Goal: Task Accomplishment & Management: Manage account settings

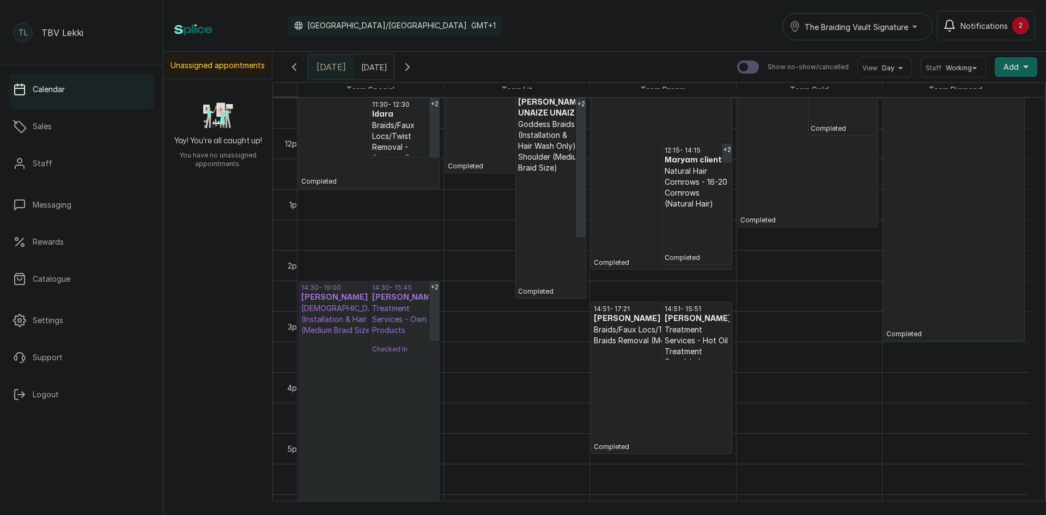
scroll to position [717, 0]
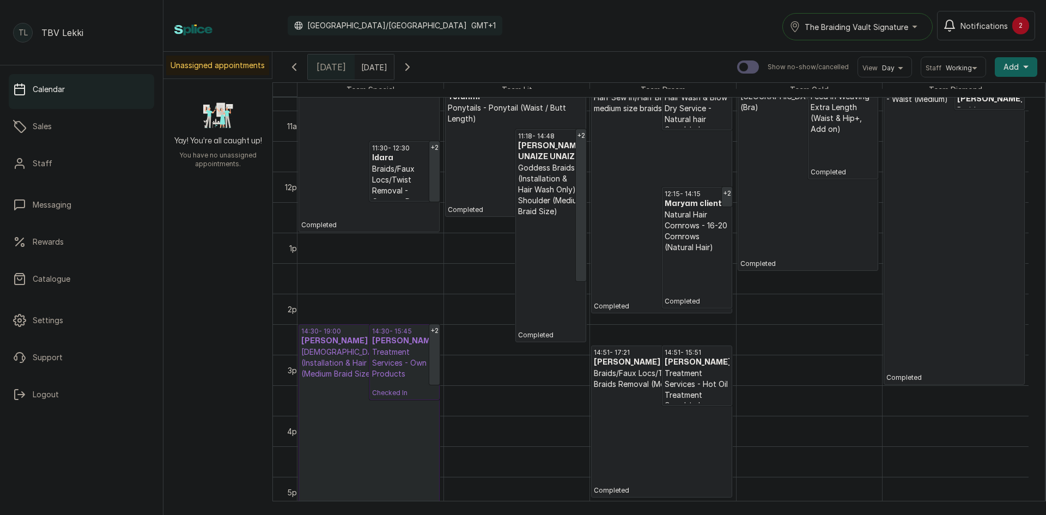
drag, startPoint x: 851, startPoint y: 18, endPoint x: 856, endPoint y: 26, distance: 9.1
click at [856, 25] on button "The Braiding Vault Signature" at bounding box center [857, 26] width 150 height 27
click at [859, 80] on span "The Braiding Vault" at bounding box center [870, 75] width 133 height 13
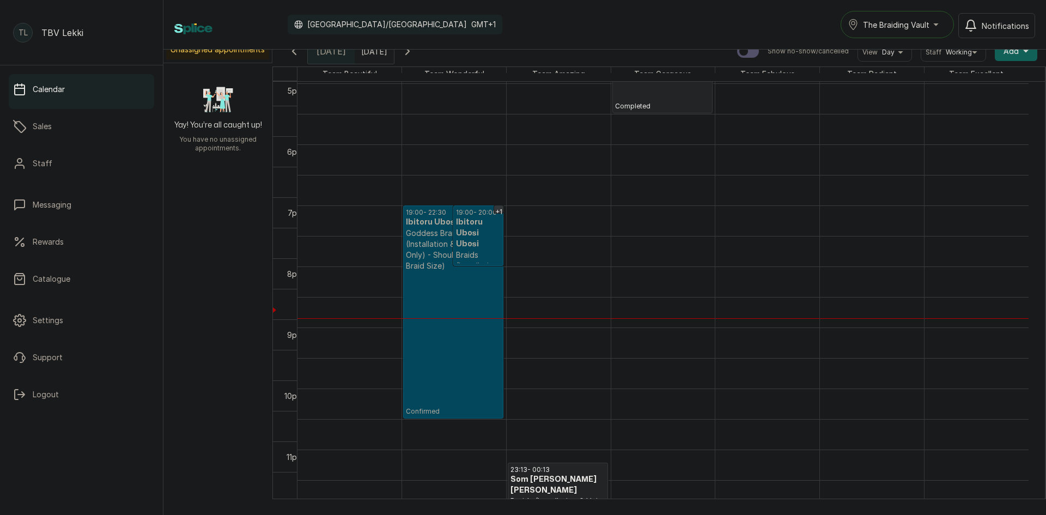
scroll to position [19, 0]
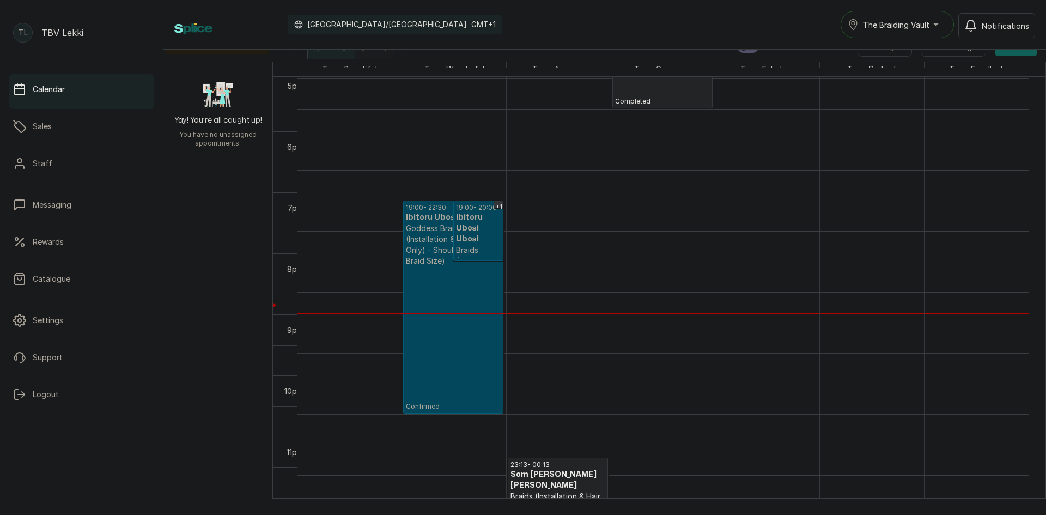
click at [461, 317] on p "Confirmed" at bounding box center [453, 338] width 95 height 144
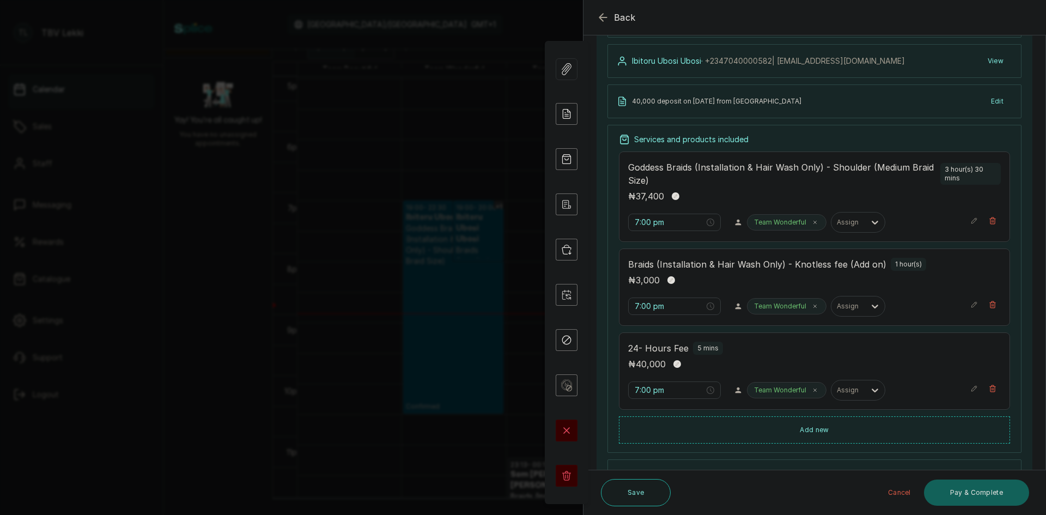
scroll to position [111, 0]
click at [714, 184] on p "Goddess Braids (Installation & Hair Wash Only) - Shoulder (Medium Braid Size)" at bounding box center [782, 177] width 308 height 26
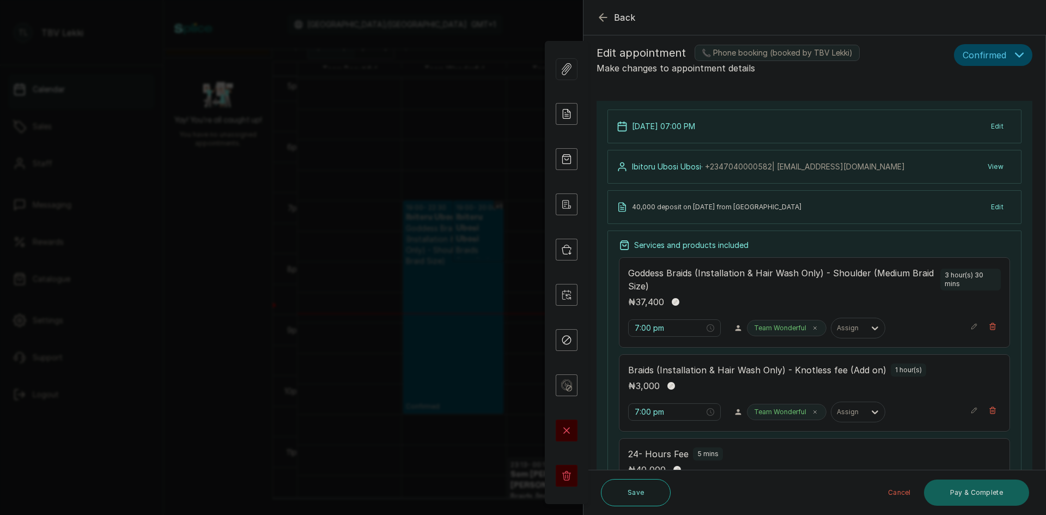
scroll to position [0, 0]
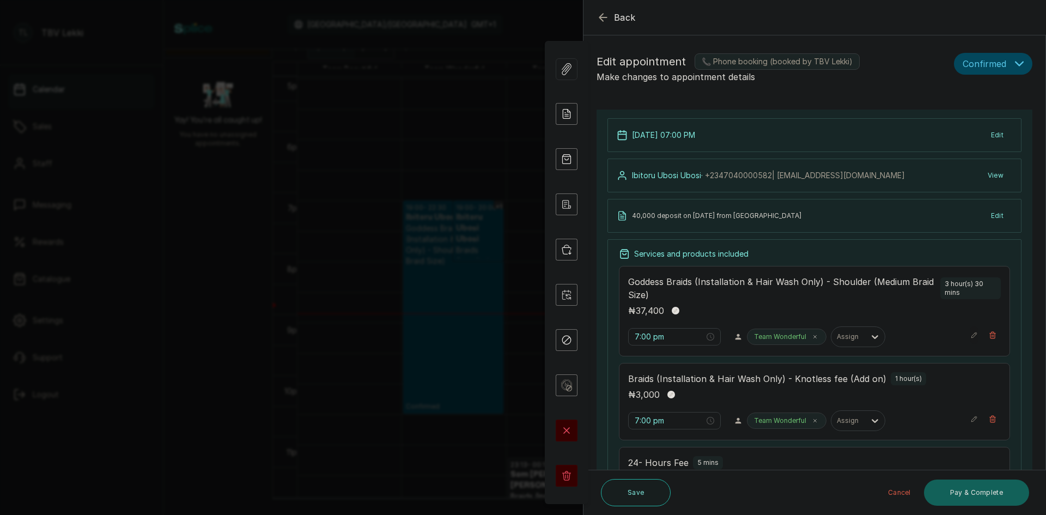
click at [970, 337] on icon "button" at bounding box center [974, 335] width 8 height 8
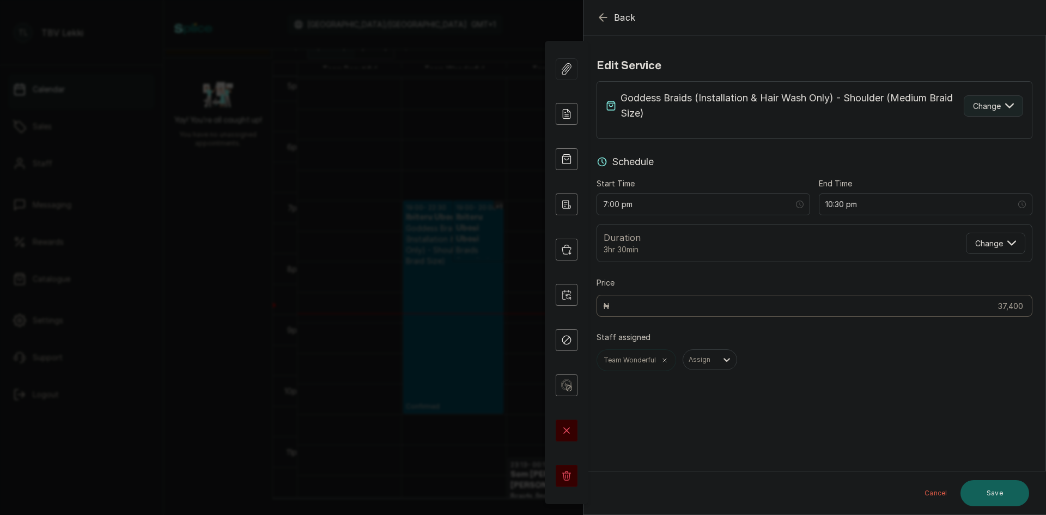
click at [985, 101] on span "Change" at bounding box center [987, 105] width 28 height 11
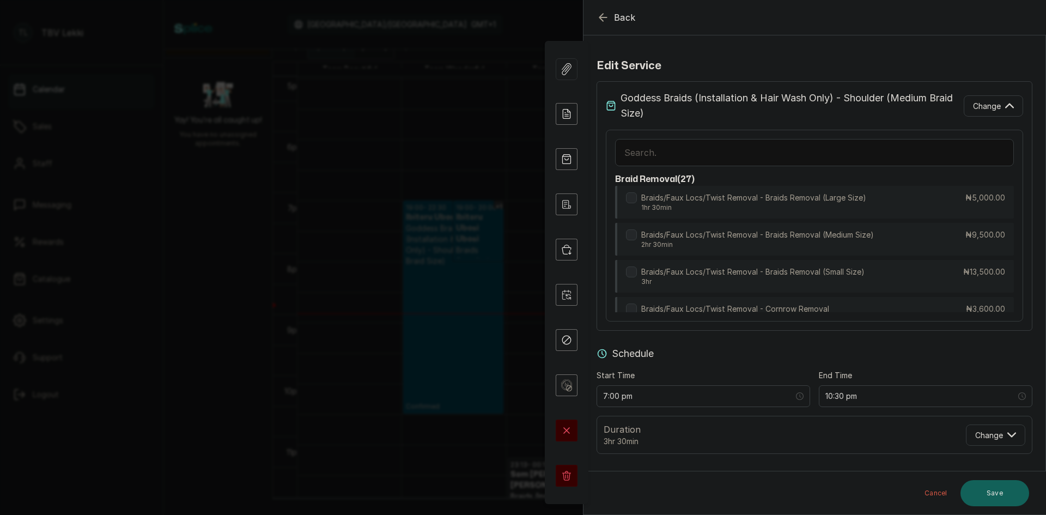
click at [759, 158] on input "text" at bounding box center [814, 152] width 399 height 27
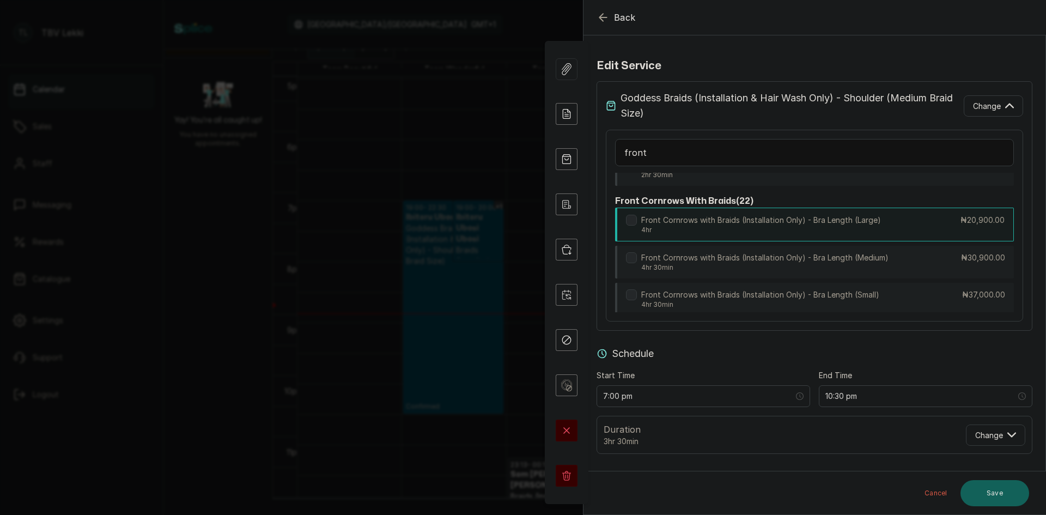
scroll to position [54, 0]
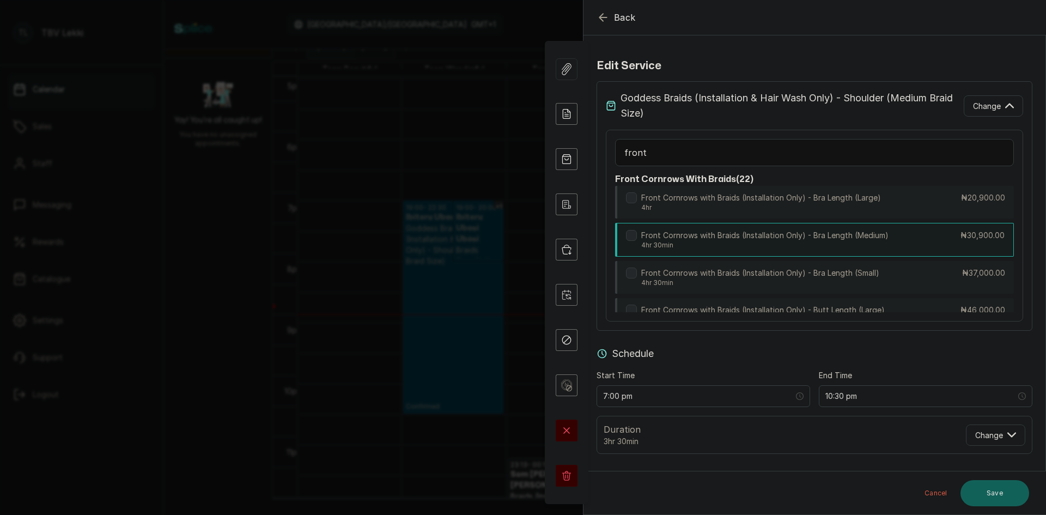
type input "front"
click at [718, 240] on p "Front Cornrows with Braids (Installation Only) - Bra Length (Medium)" at bounding box center [764, 235] width 247 height 11
type input "11:30 pm"
type input "30,900"
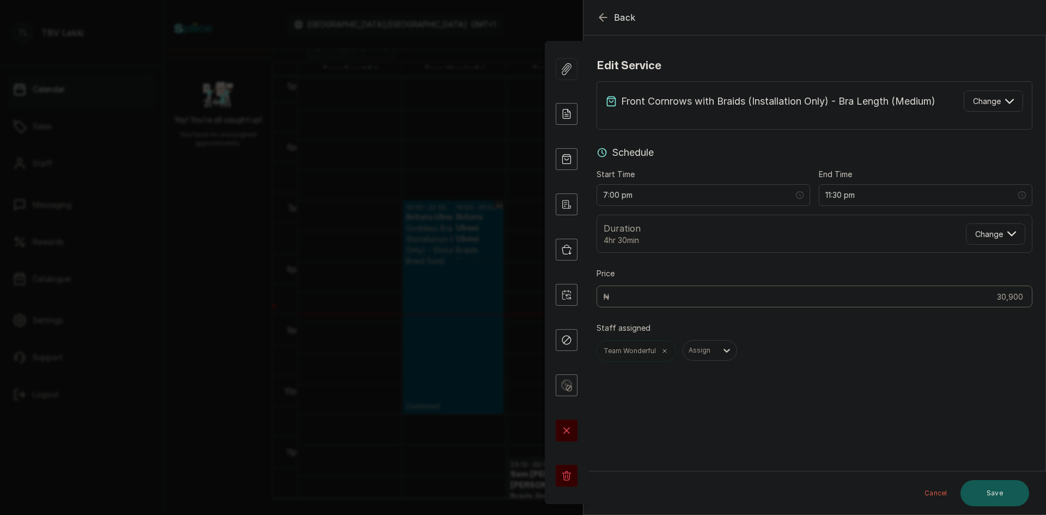
click at [1006, 497] on button "Save" at bounding box center [994, 493] width 69 height 26
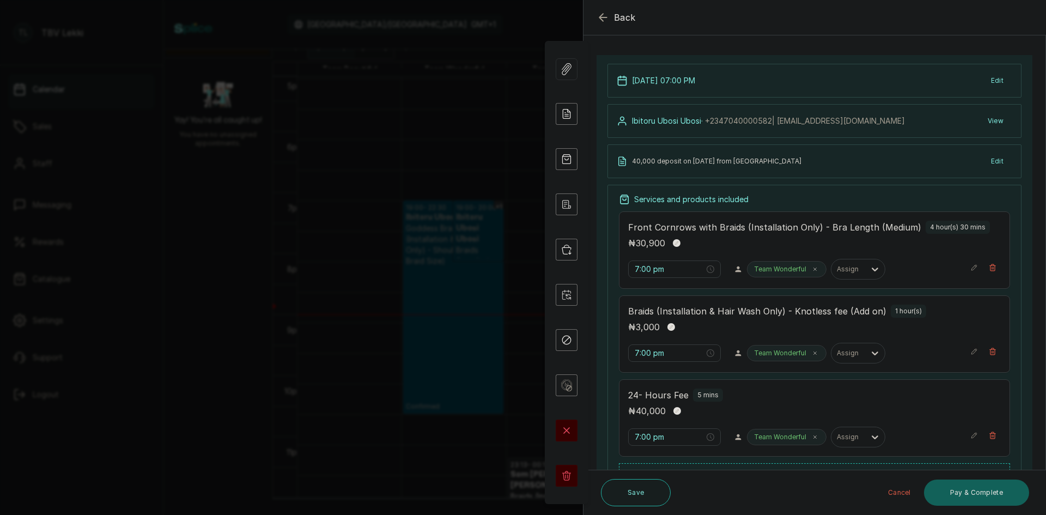
click at [970, 350] on icon "button" at bounding box center [974, 351] width 8 height 8
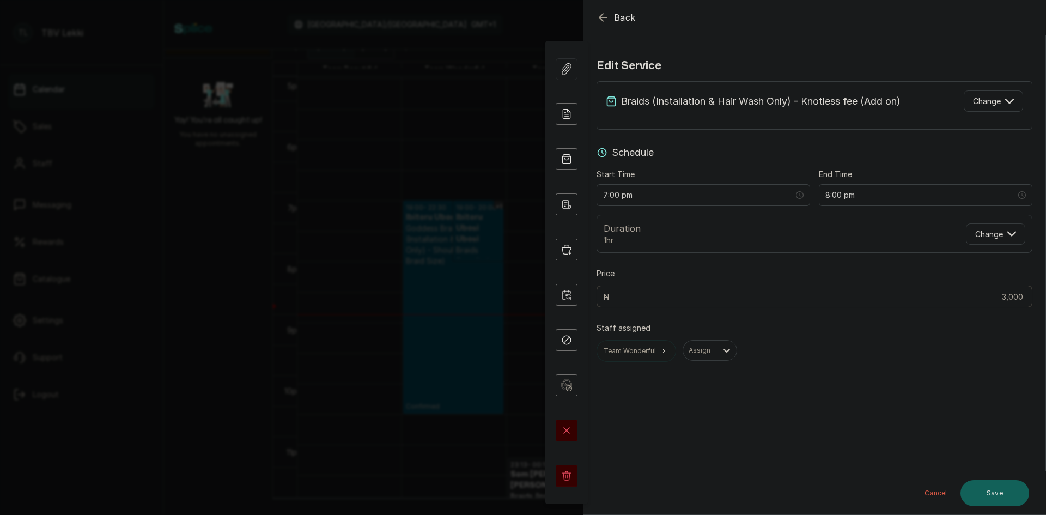
scroll to position [0, 0]
click at [979, 102] on span "Change" at bounding box center [987, 100] width 28 height 11
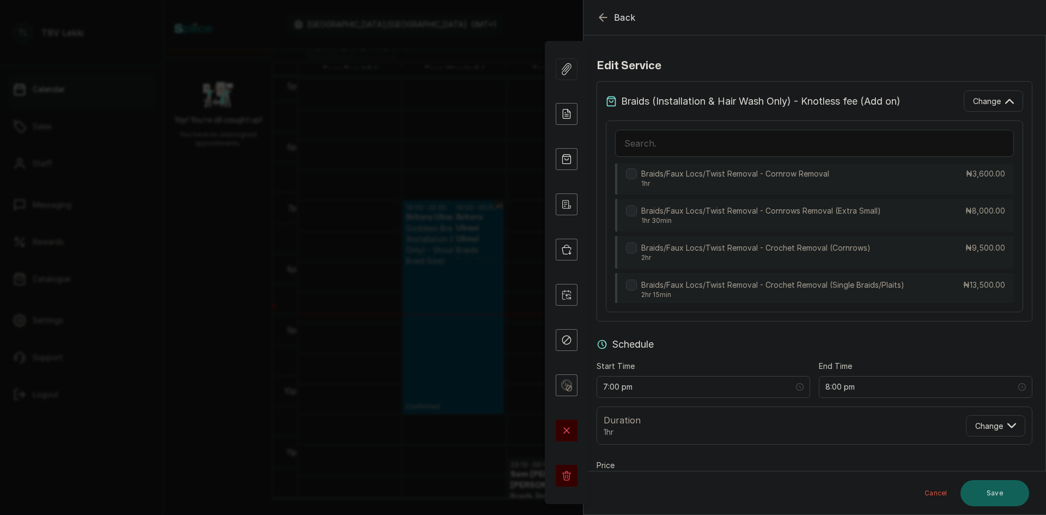
click at [726, 146] on input "text" at bounding box center [814, 143] width 399 height 27
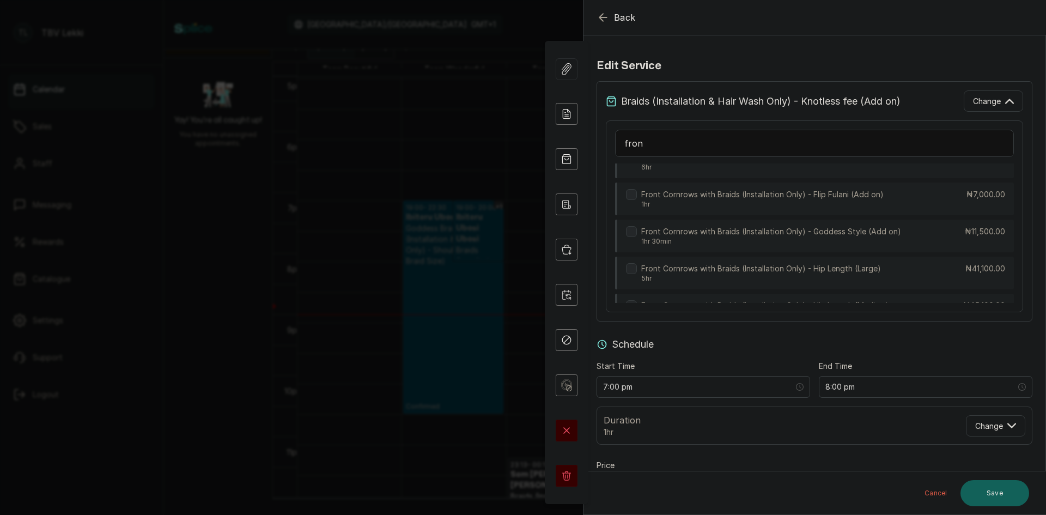
scroll to position [270, 0]
type input "fron"
click at [787, 235] on p "Front Cornrows with Braids (Installation Only) - Goddess Style (Add on)" at bounding box center [771, 233] width 260 height 11
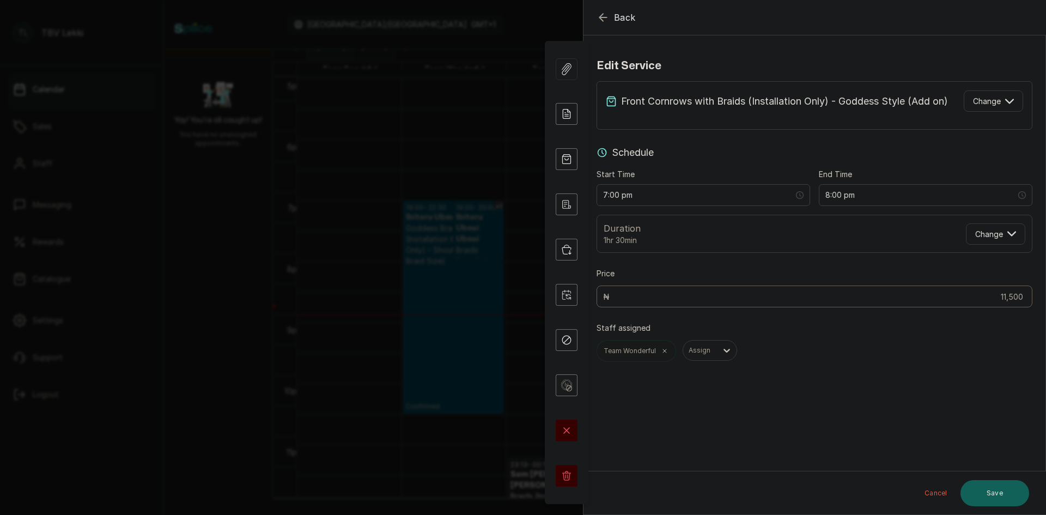
type input "8:30 pm"
type input "11,500"
click at [1008, 491] on button "Save" at bounding box center [994, 493] width 69 height 26
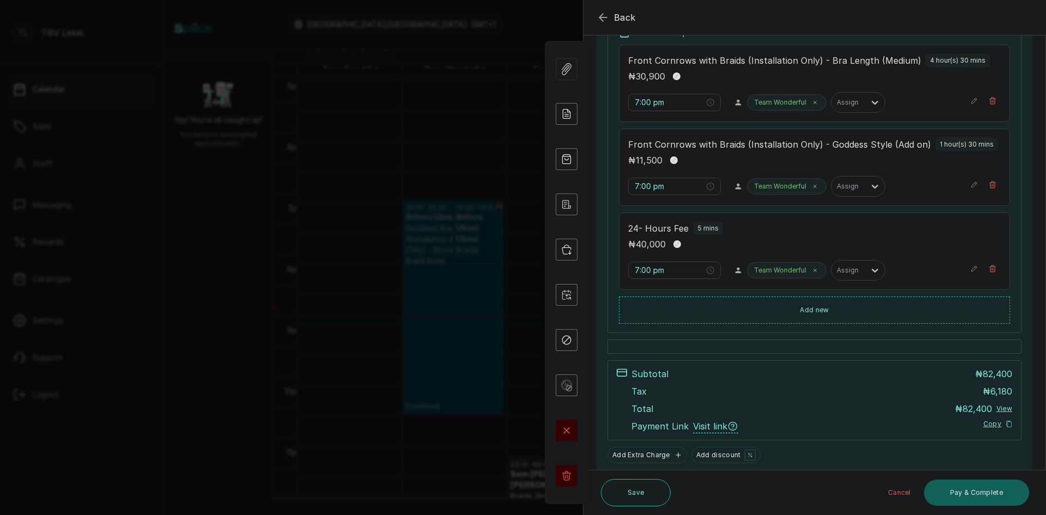
scroll to position [261, 0]
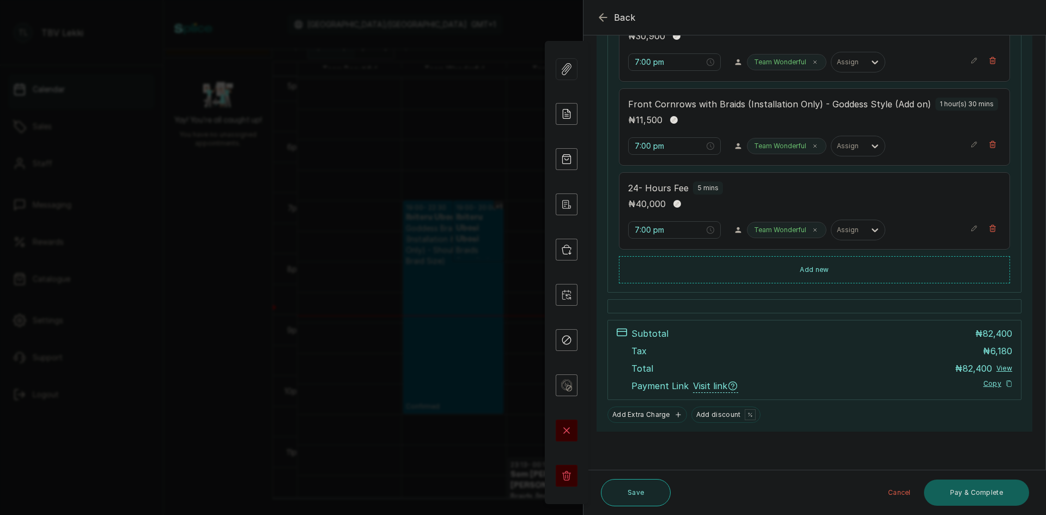
click at [650, 491] on button "Save" at bounding box center [636, 492] width 70 height 27
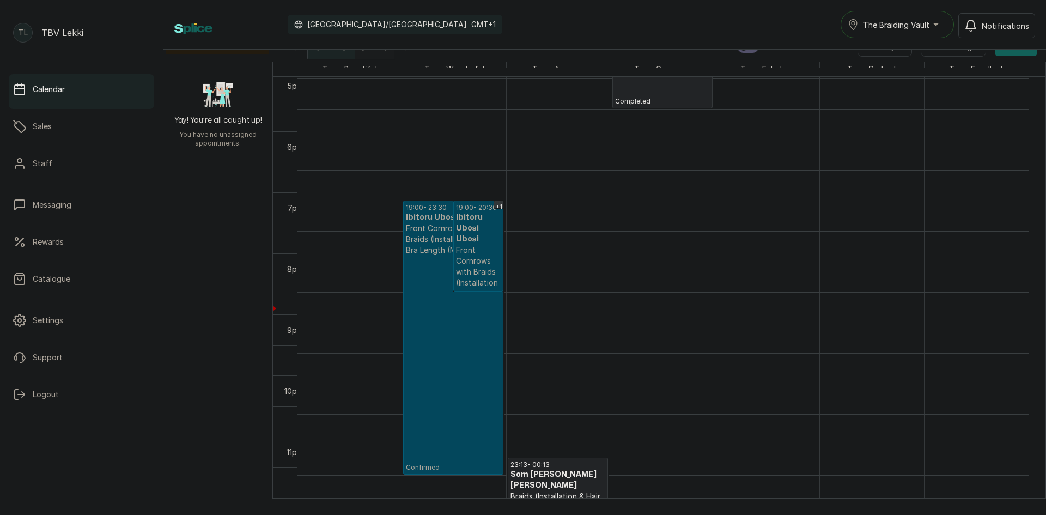
click at [911, 32] on button "The Braiding Vault" at bounding box center [896, 24] width 113 height 27
click at [954, 49] on span "The Braiding Vault Signature" at bounding box center [928, 51] width 133 height 13
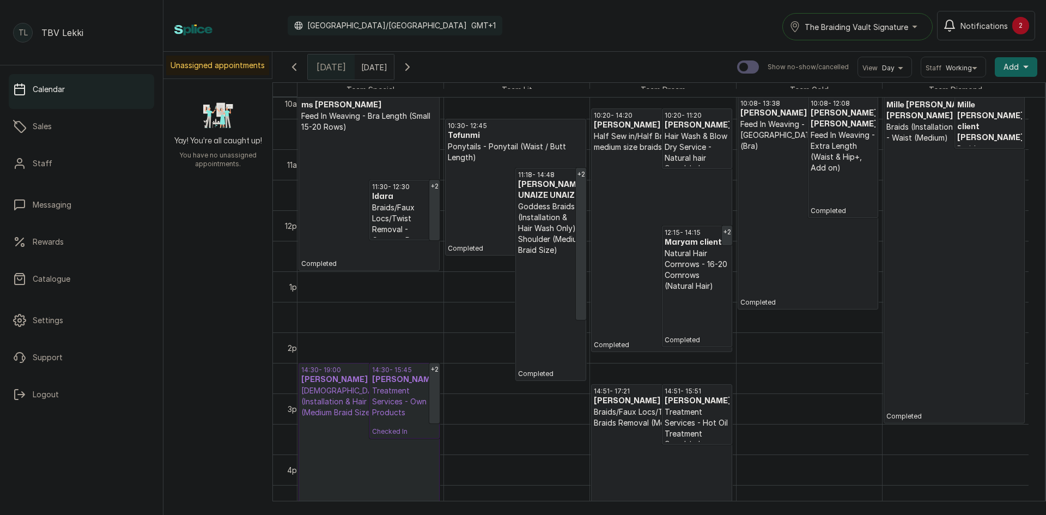
scroll to position [639, 0]
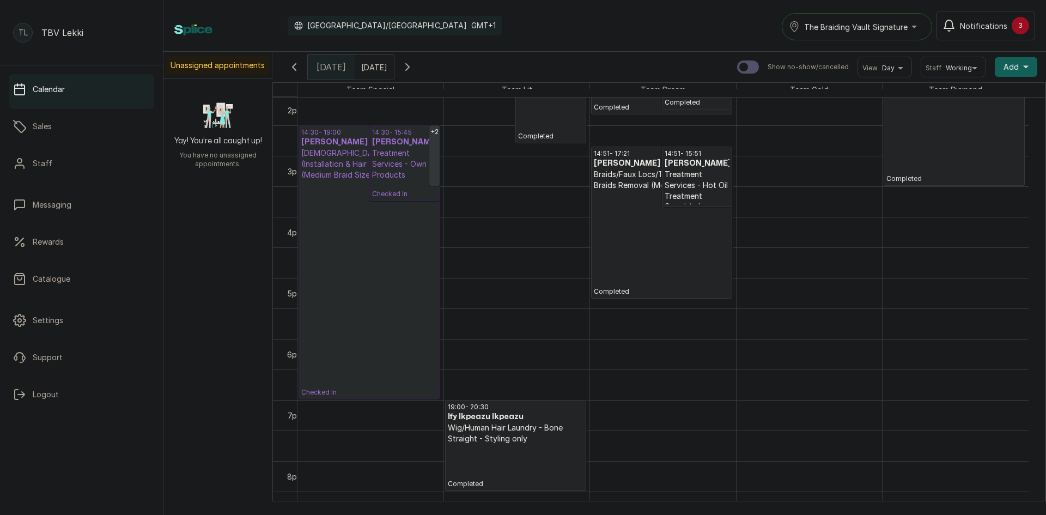
click at [865, 23] on span "The Braiding Vault Signature" at bounding box center [855, 26] width 103 height 11
click at [863, 72] on span "The Braiding Vault" at bounding box center [869, 75] width 133 height 13
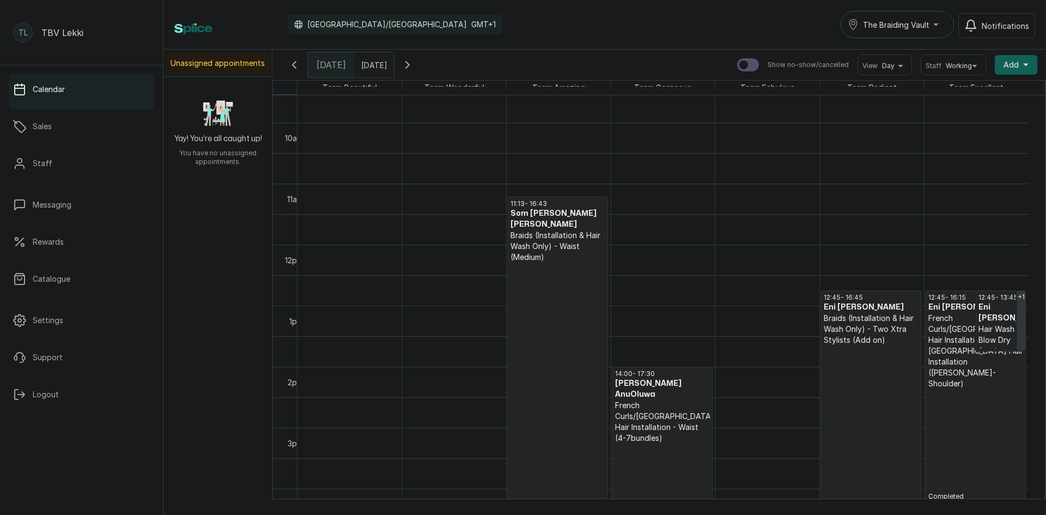
scroll to position [639, 0]
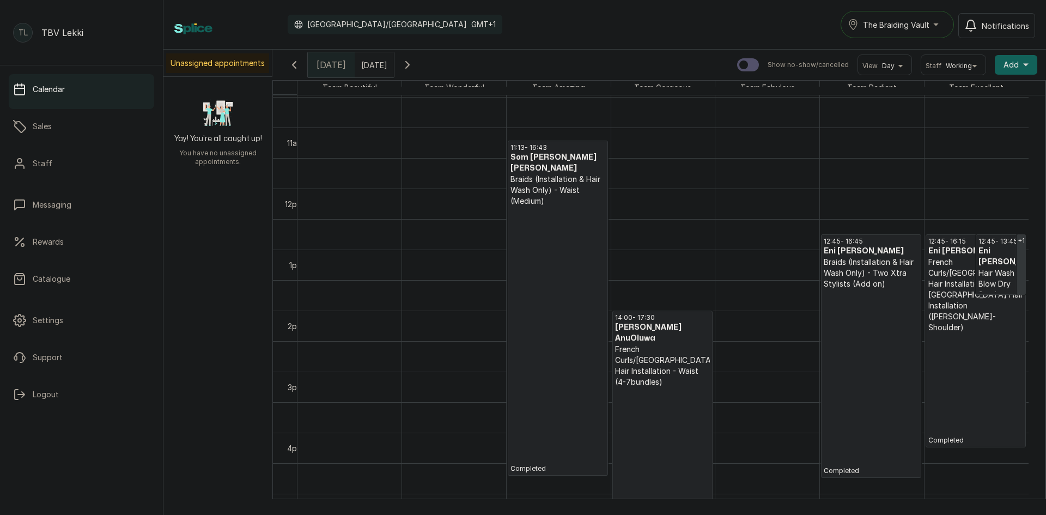
click at [583, 256] on div "11:13 - 16:43 Som Okafor Okafor Braids (Installation & Hair Wash Only) - Waist …" at bounding box center [558, 189] width 104 height 1464
click at [546, 209] on p "Completed" at bounding box center [557, 339] width 95 height 266
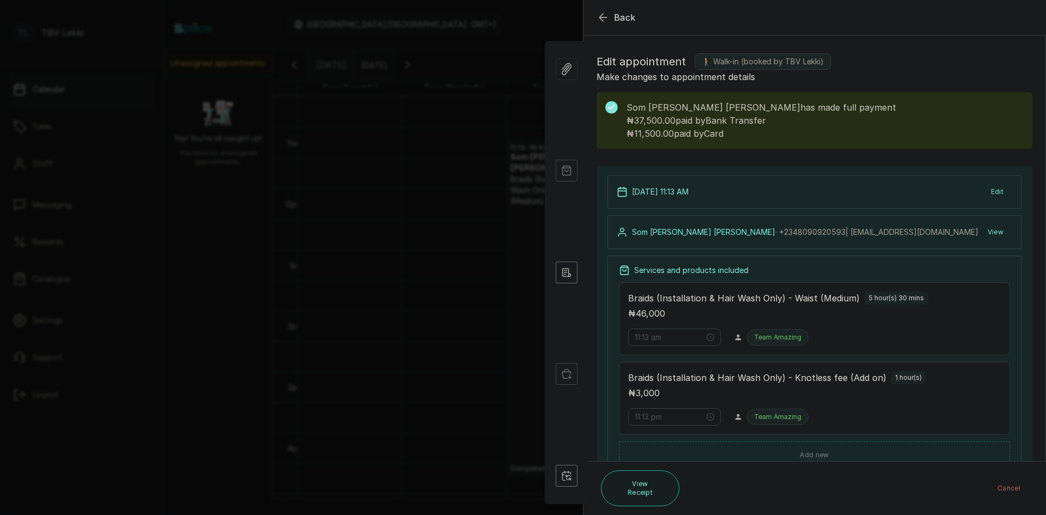
scroll to position [185, 0]
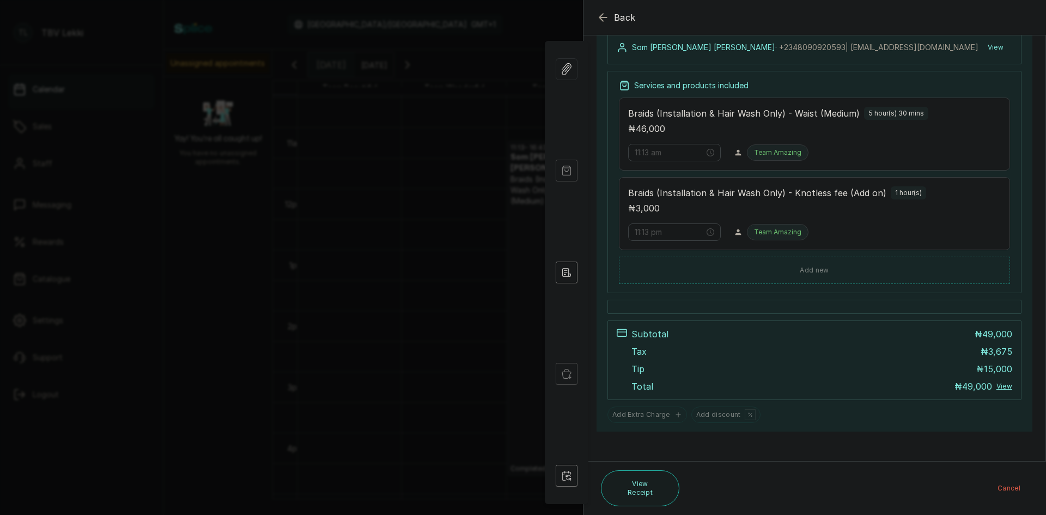
click at [606, 18] on icon "button" at bounding box center [602, 17] width 13 height 13
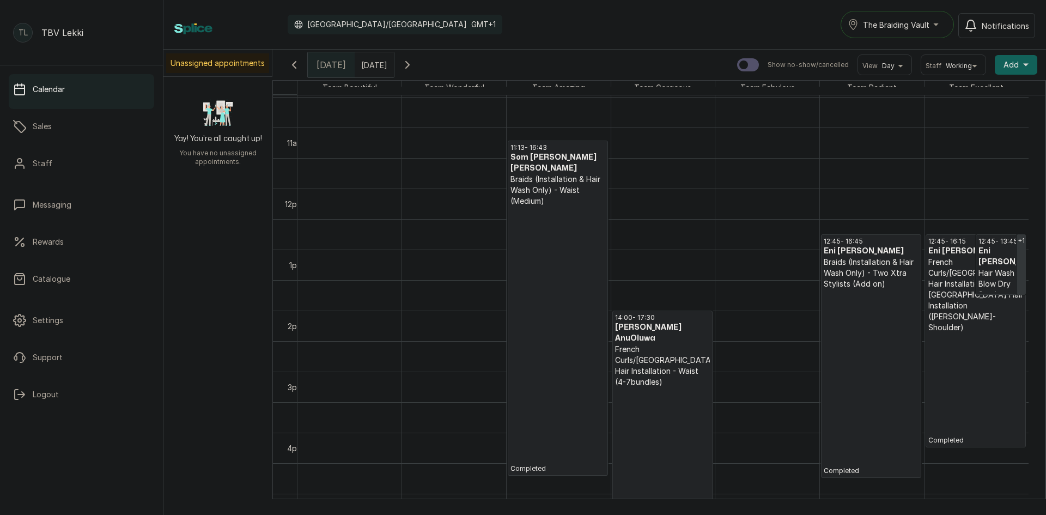
type input "dd/MM/yyyy"
click at [372, 57] on input "dd/MM/yyyy" at bounding box center [363, 62] width 17 height 19
click at [394, 133] on span "12" at bounding box center [390, 133] width 7 height 9
click at [402, 233] on button "OK" at bounding box center [390, 235] width 23 height 17
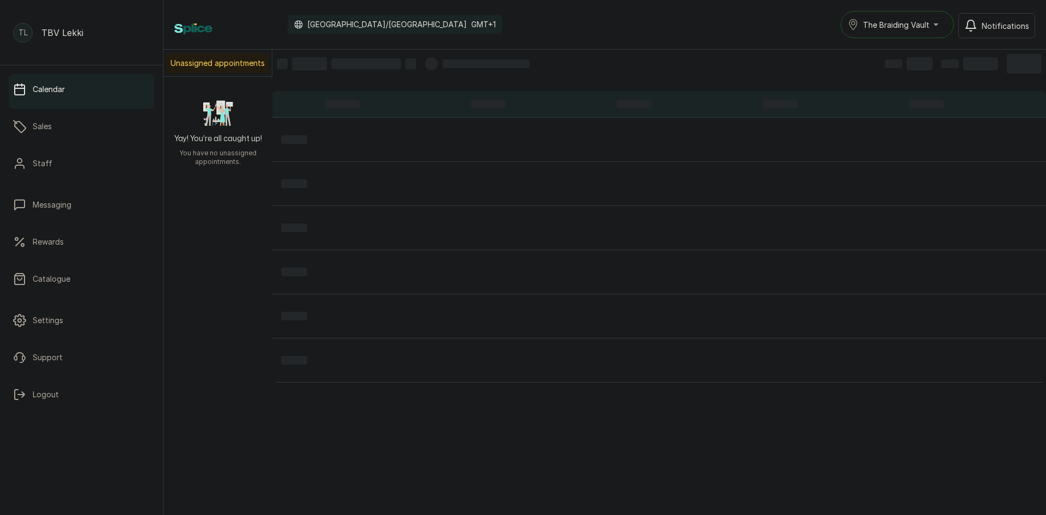
type input "12/10/2025"
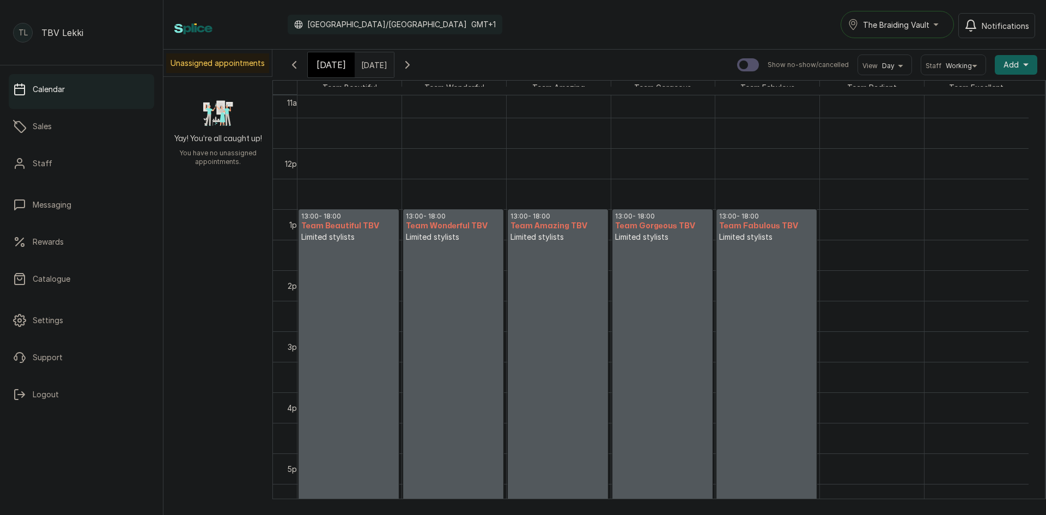
scroll to position [693, 0]
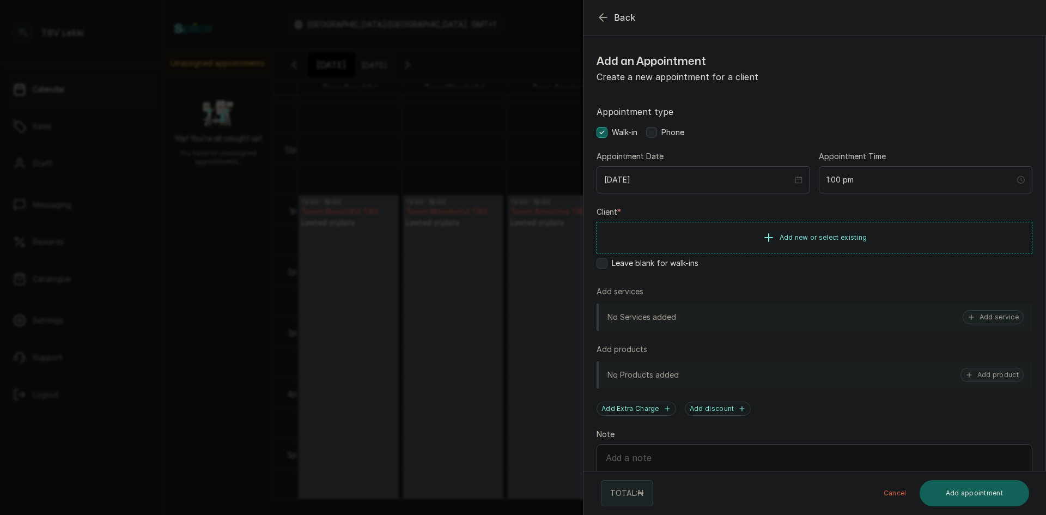
click at [662, 136] on span "Phone" at bounding box center [672, 132] width 23 height 11
click at [760, 243] on button "Add new or select existing" at bounding box center [814, 237] width 436 height 30
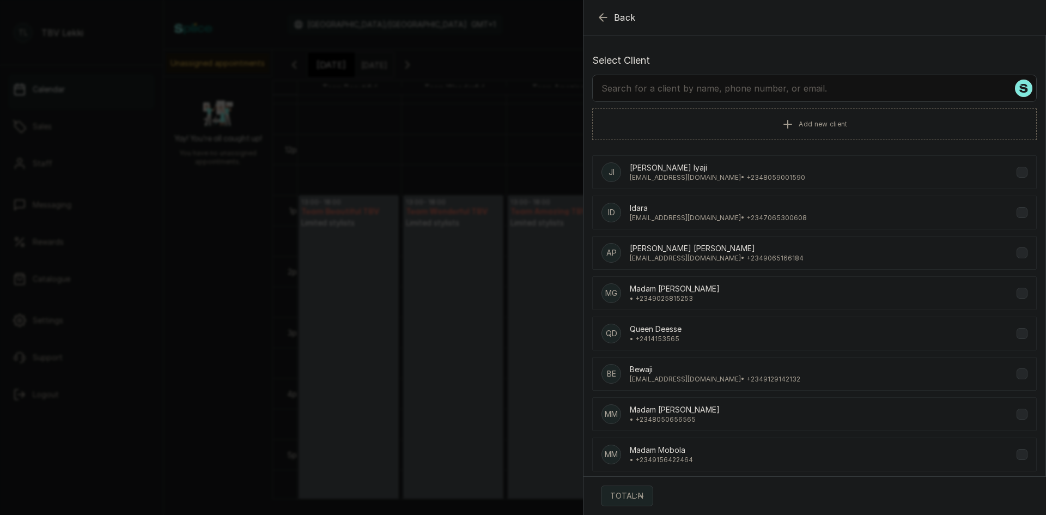
click at [825, 99] on input "text" at bounding box center [814, 88] width 444 height 27
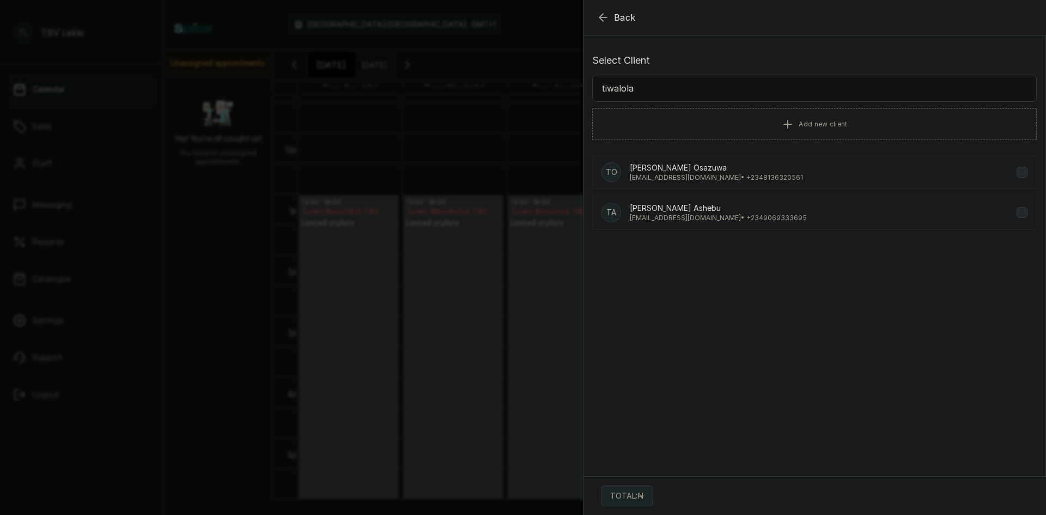
type input "tiwalola"
click at [668, 178] on p "tiwalolaokeyinka@gmail.com • +234 8136320561" at bounding box center [716, 177] width 173 height 9
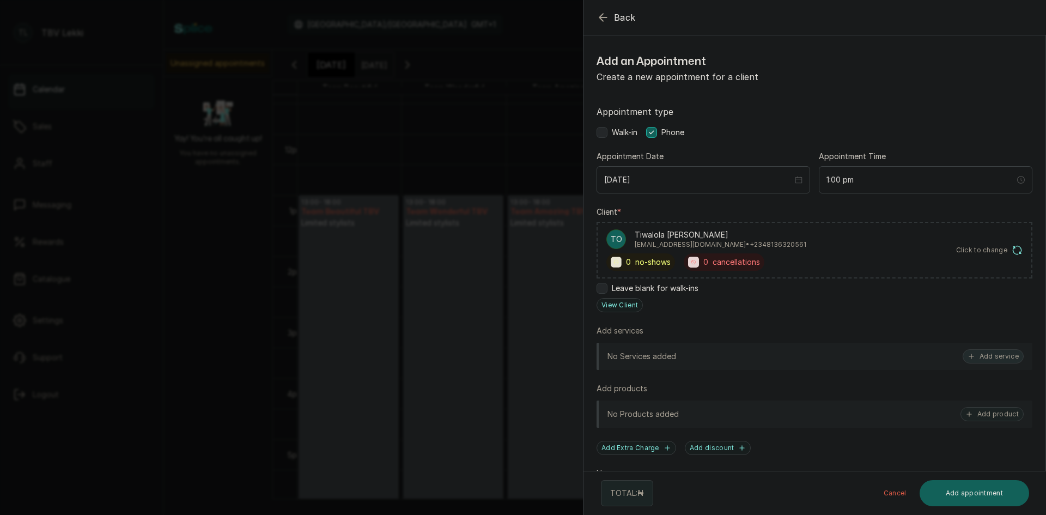
click at [987, 359] on button "Add service" at bounding box center [992, 356] width 61 height 14
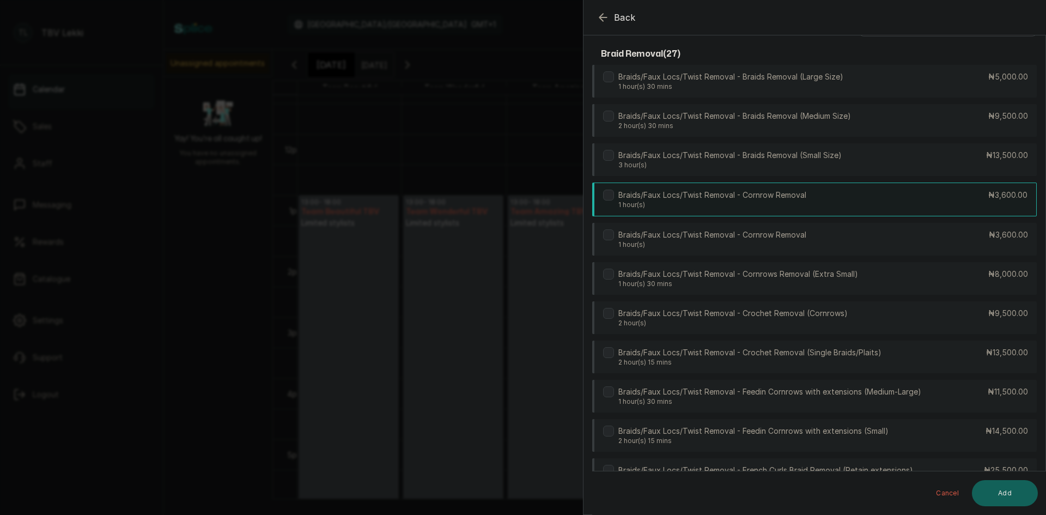
scroll to position [0, 0]
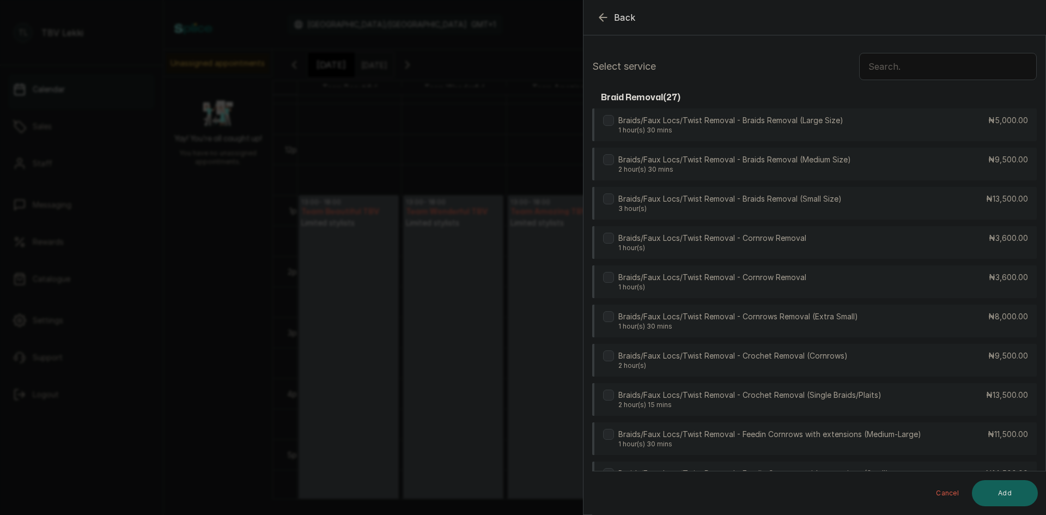
click at [952, 67] on input "text" at bounding box center [948, 66] width 178 height 27
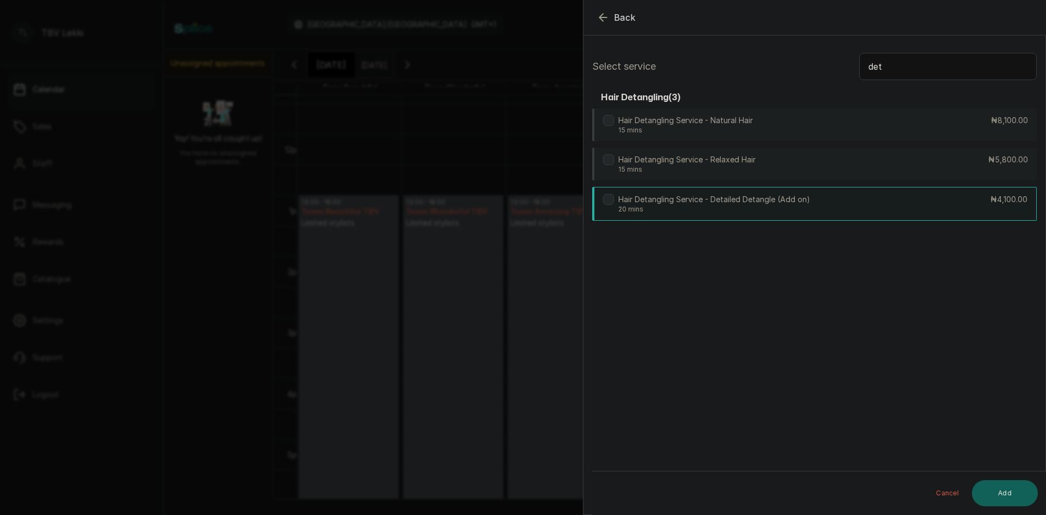
type input "det"
click at [608, 204] on label at bounding box center [608, 199] width 11 height 11
click at [1018, 498] on button "Add" at bounding box center [1005, 493] width 66 height 26
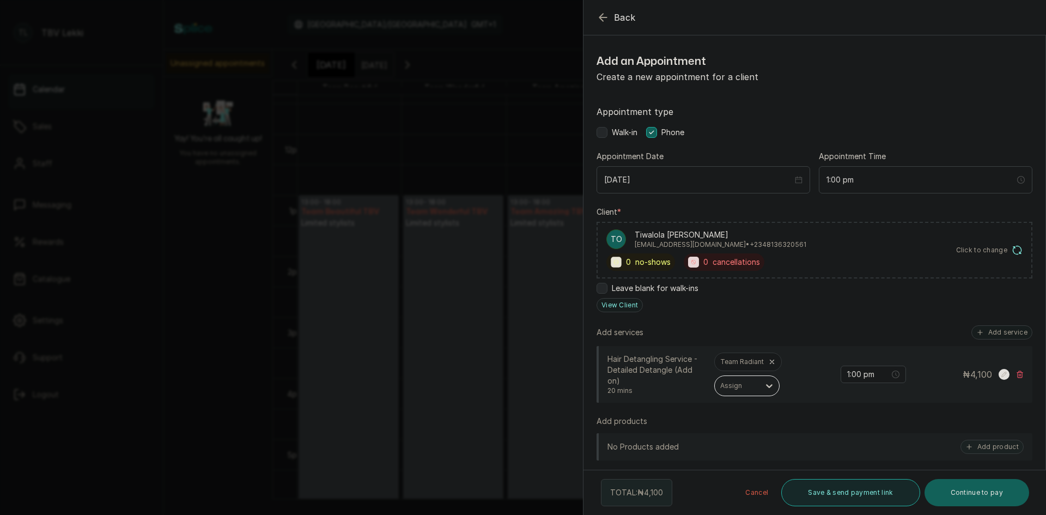
click at [832, 494] on button "Save & send payment link" at bounding box center [850, 492] width 138 height 27
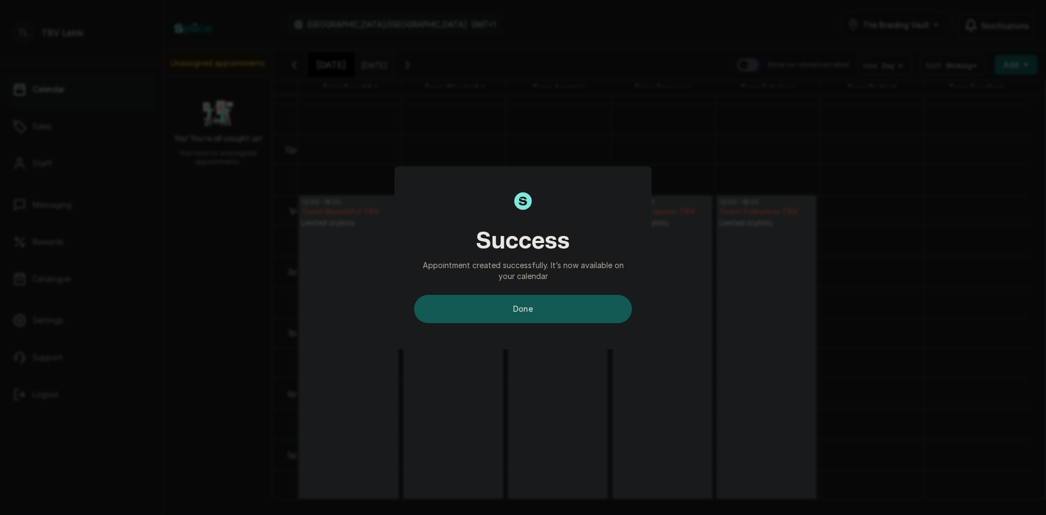
click at [601, 310] on button "done" at bounding box center [523, 309] width 218 height 28
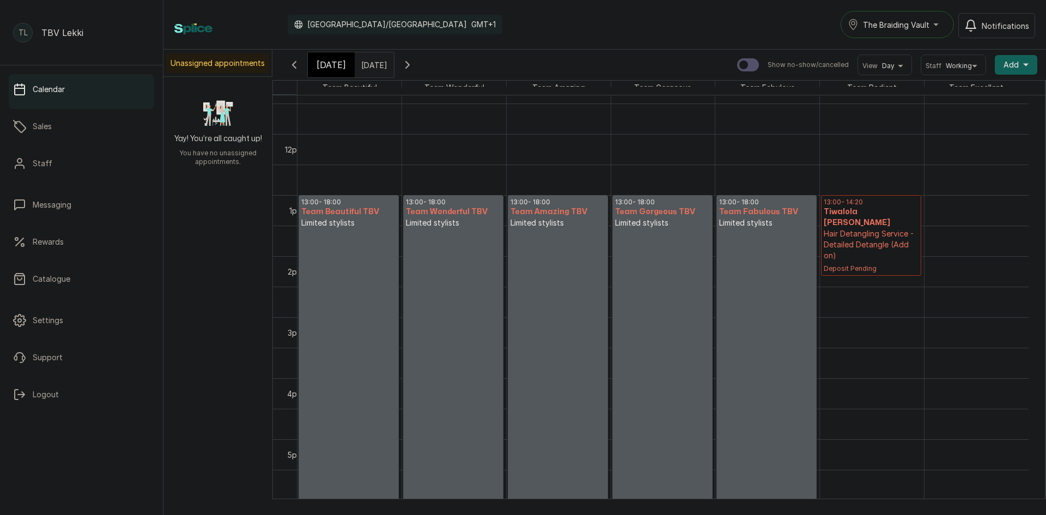
drag, startPoint x: 863, startPoint y: 212, endPoint x: 870, endPoint y: 264, distance: 51.7
click at [870, 264] on div "13:00 - 13:20 Tiwalola Osazuwa Osazuwa Hair Detangling Service - Detailed Detan…" at bounding box center [872, 134] width 104 height 1464
click at [333, 54] on div "[DATE]" at bounding box center [331, 64] width 47 height 25
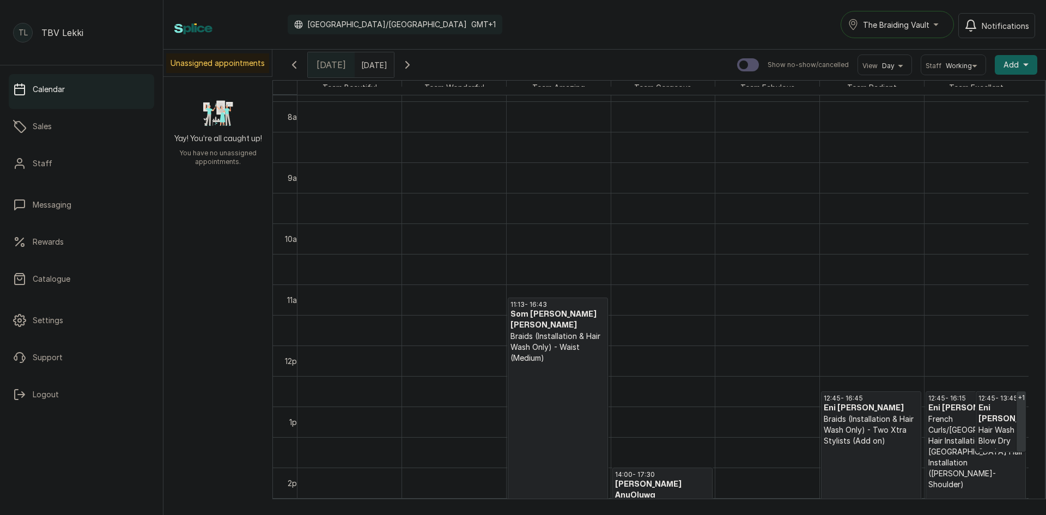
scroll to position [530, 0]
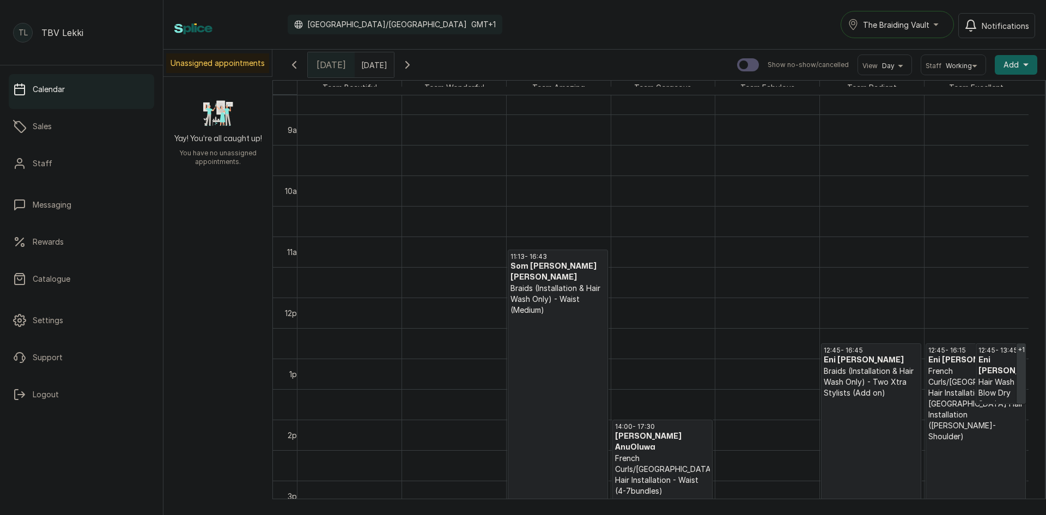
click at [370, 65] on input "12/10/2025" at bounding box center [363, 62] width 17 height 19
click at [376, 168] on span "25" at bounding box center [371, 168] width 9 height 9
click at [376, 172] on span "25" at bounding box center [371, 168] width 9 height 9
click at [402, 239] on button "OK" at bounding box center [390, 235] width 23 height 17
type input "25/10/2025"
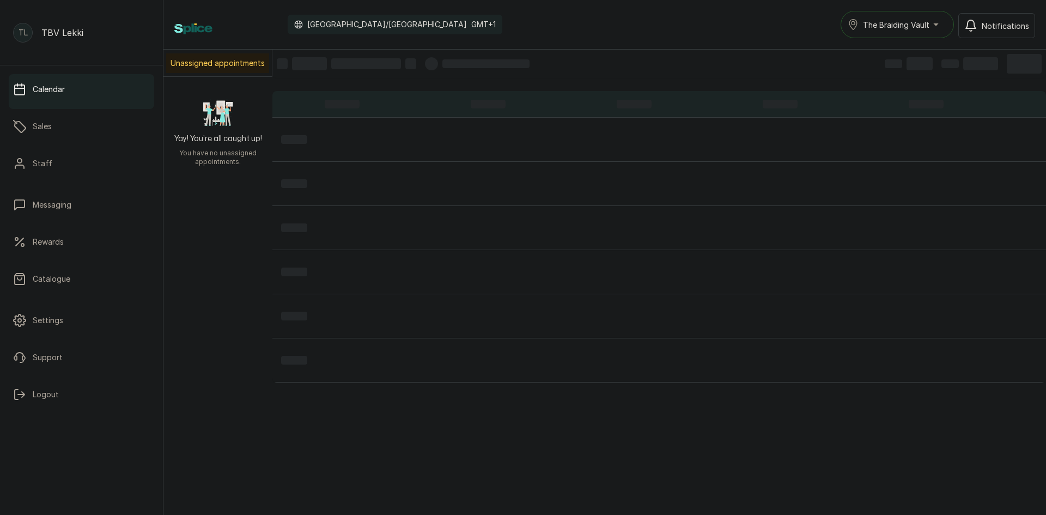
scroll to position [367, 0]
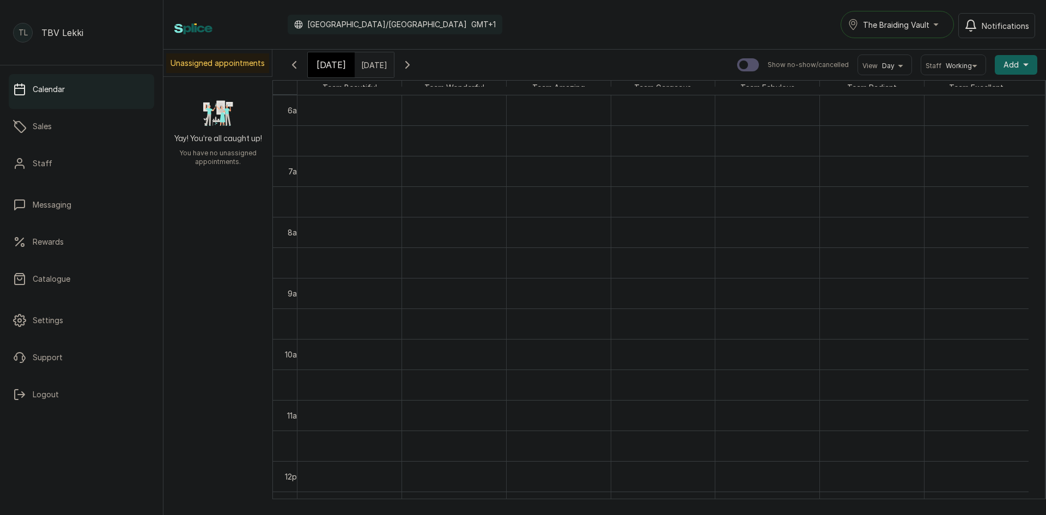
click at [331, 69] on span "[DATE]" at bounding box center [330, 64] width 29 height 13
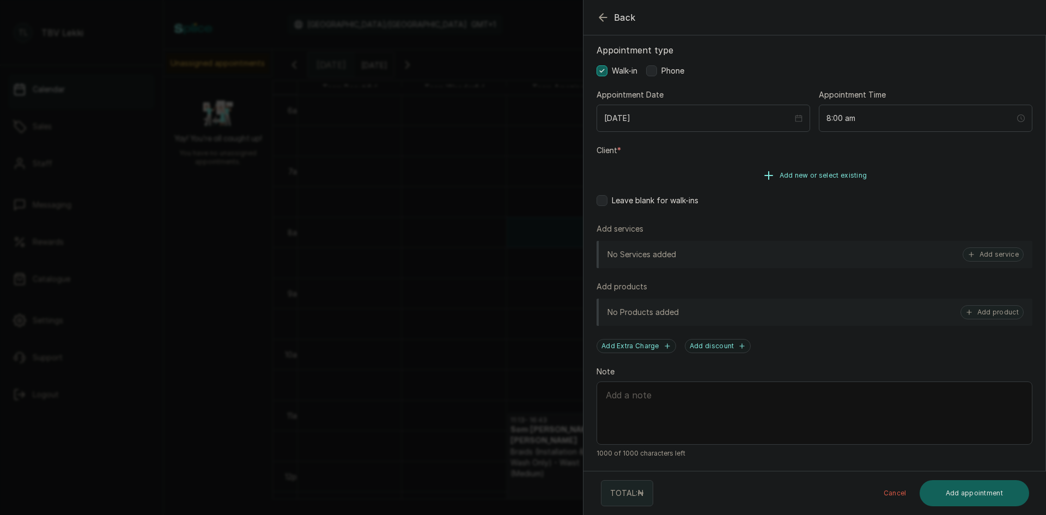
scroll to position [62, 0]
click at [813, 184] on button "Add new or select existing" at bounding box center [814, 175] width 436 height 30
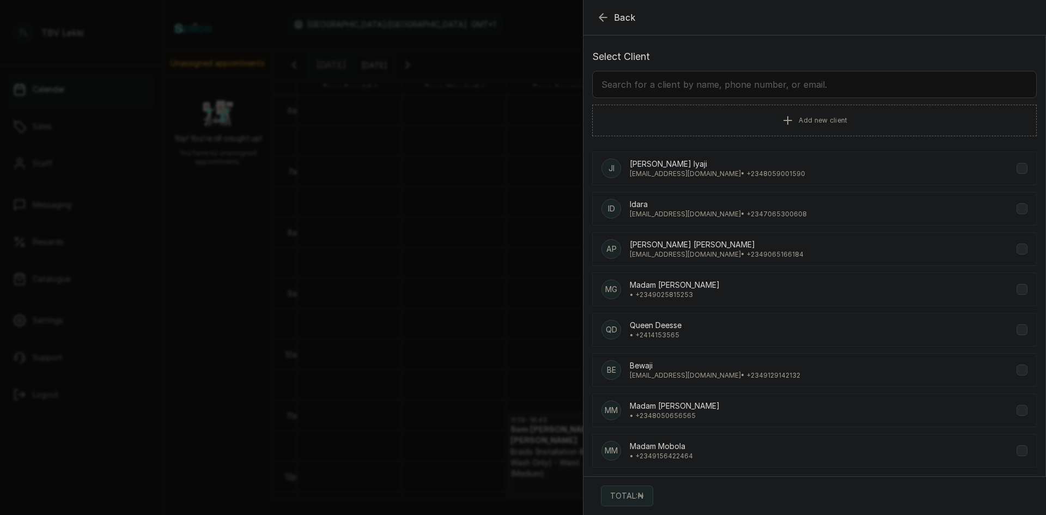
scroll to position [0, 0]
click at [618, 22] on span "Back" at bounding box center [625, 17] width 22 height 13
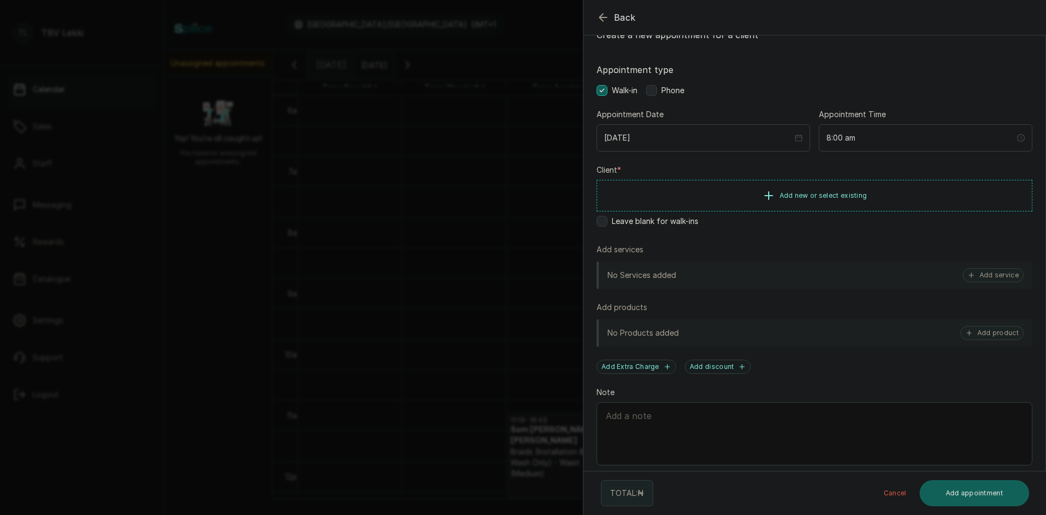
scroll to position [63, 0]
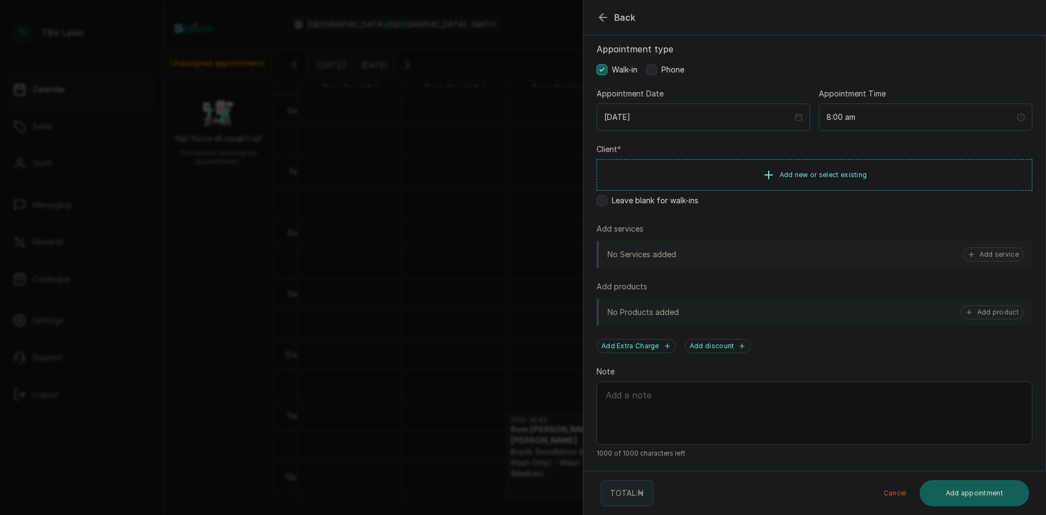
click at [604, 13] on icon "button" at bounding box center [602, 17] width 13 height 13
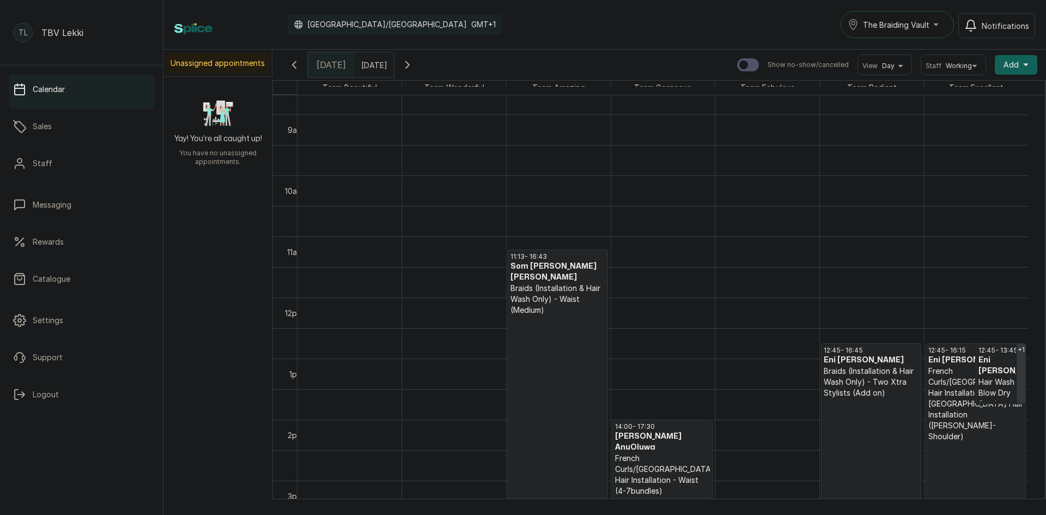
scroll to position [547, 0]
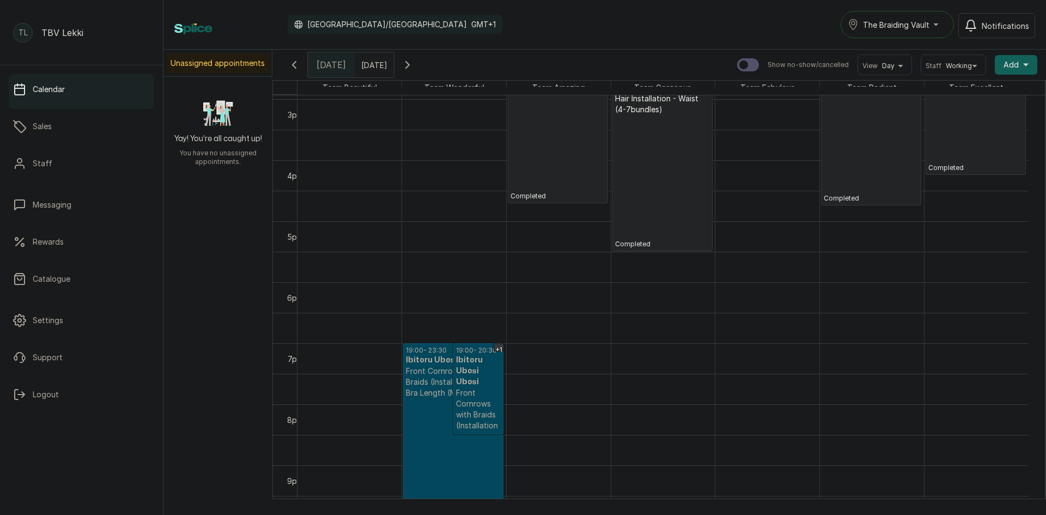
click at [892, 21] on span "The Braiding Vault" at bounding box center [896, 24] width 66 height 11
click at [956, 57] on span "The Braiding Vault Signature" at bounding box center [928, 51] width 133 height 13
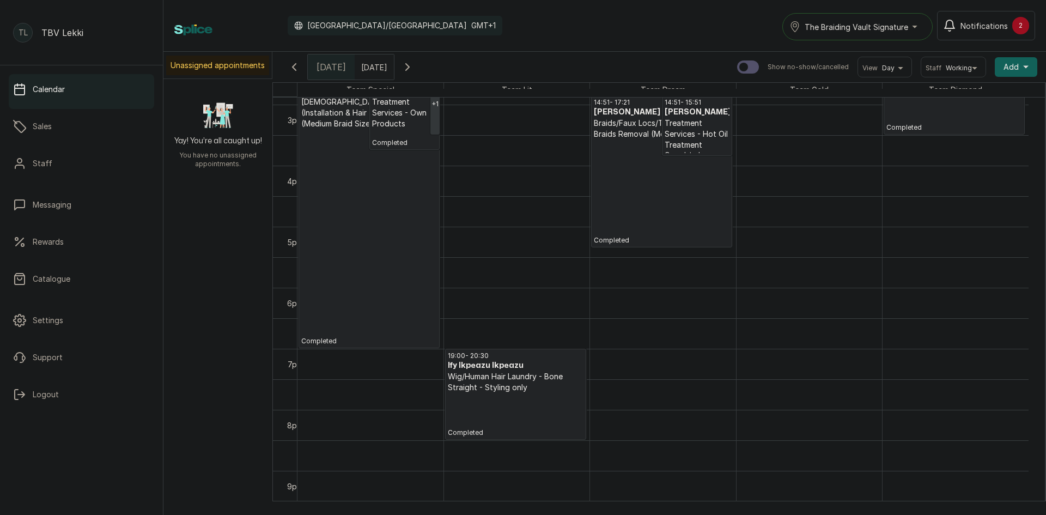
scroll to position [1020, 0]
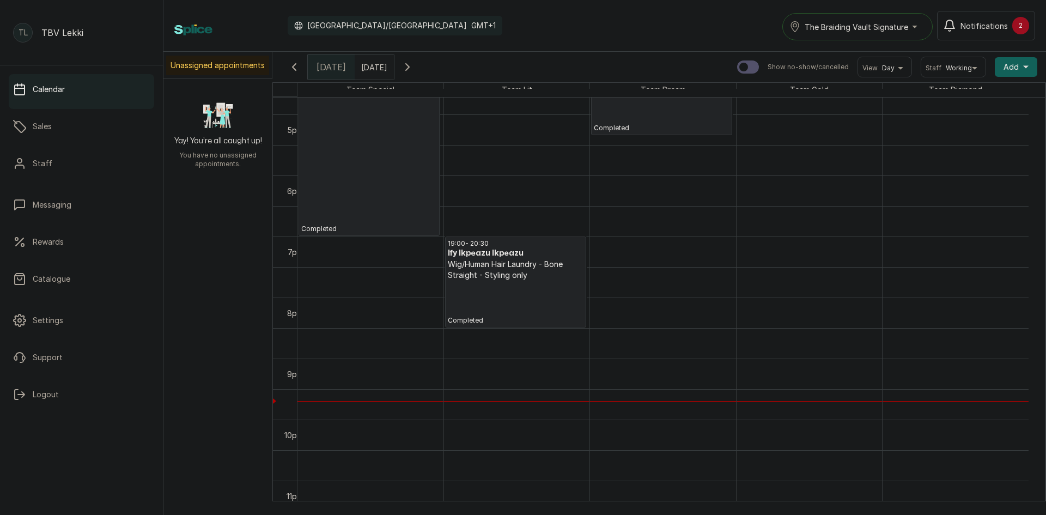
click at [853, 31] on span "The Braiding Vault Signature" at bounding box center [855, 26] width 103 height 11
click at [873, 77] on span "The Braiding Vault" at bounding box center [870, 75] width 133 height 13
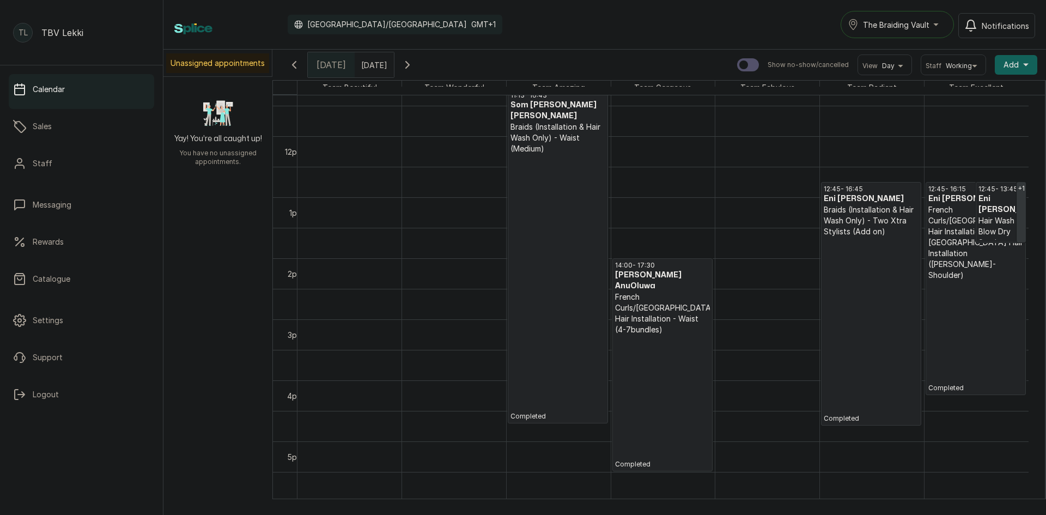
scroll to position [747, 0]
